Goal: Information Seeking & Learning: Learn about a topic

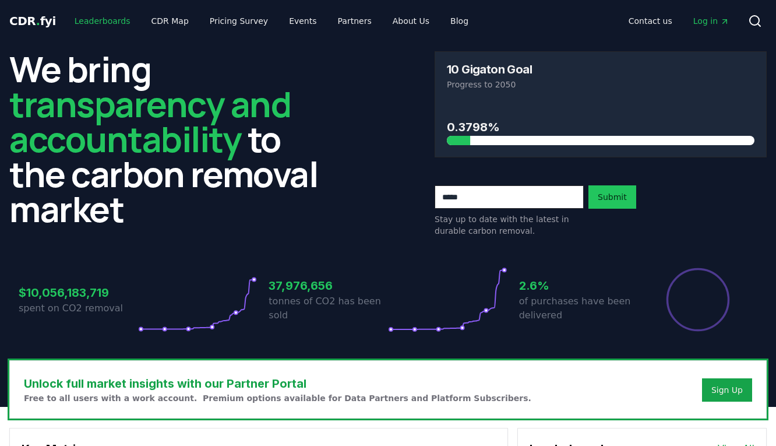
click at [103, 26] on link "Leaderboards" at bounding box center [102, 20] width 75 height 21
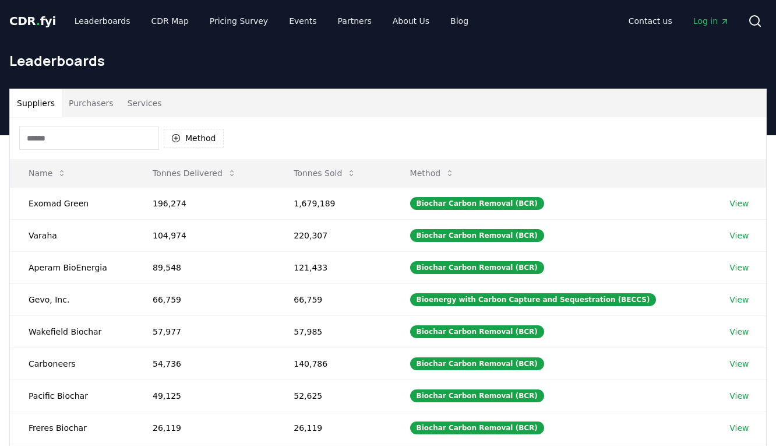
click at [89, 146] on input at bounding box center [89, 137] width 140 height 23
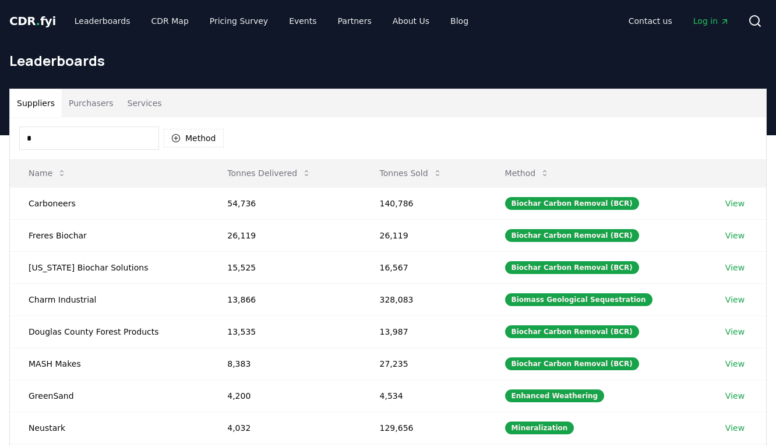
type input "*"
click at [75, 119] on div "* Method" at bounding box center [388, 138] width 757 height 42
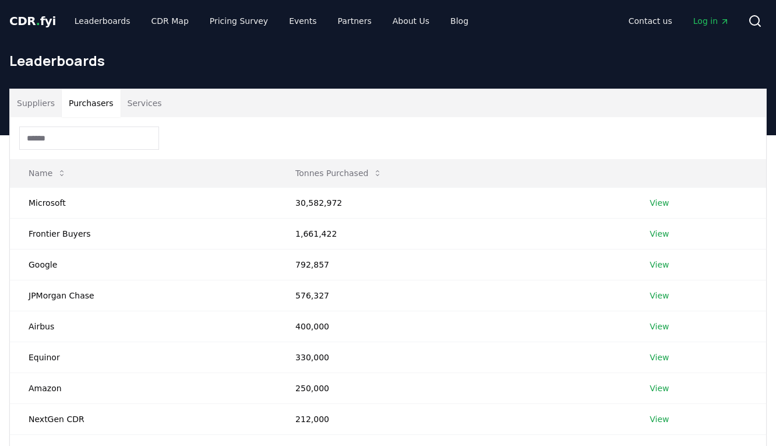
click at [90, 111] on button "Purchasers" at bounding box center [91, 103] width 59 height 28
click at [75, 141] on input at bounding box center [89, 137] width 140 height 23
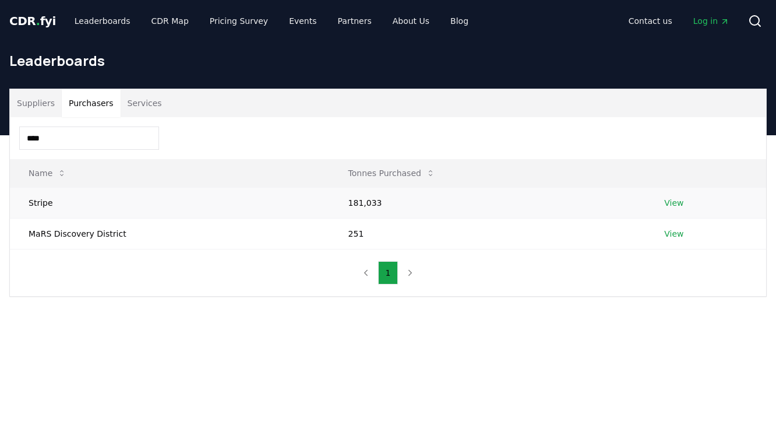
type input "****"
click at [133, 195] on td "Stripe" at bounding box center [170, 202] width 320 height 31
click at [366, 202] on td "181,033" at bounding box center [488, 202] width 317 height 31
click at [667, 199] on link "View" at bounding box center [674, 203] width 19 height 12
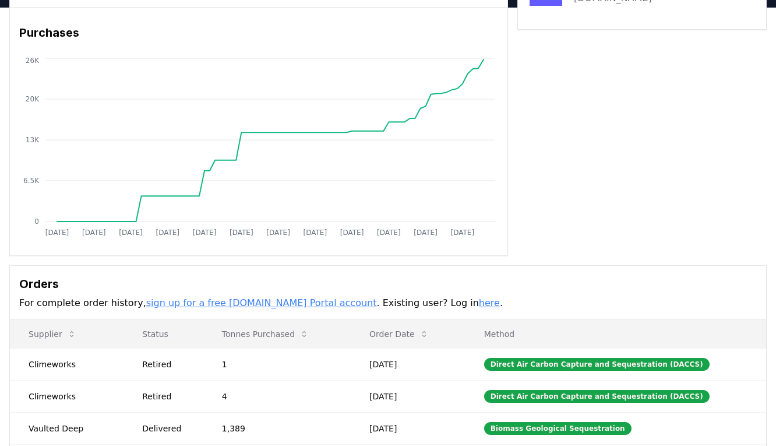
scroll to position [168, 0]
